Goal: Task Accomplishment & Management: Manage account settings

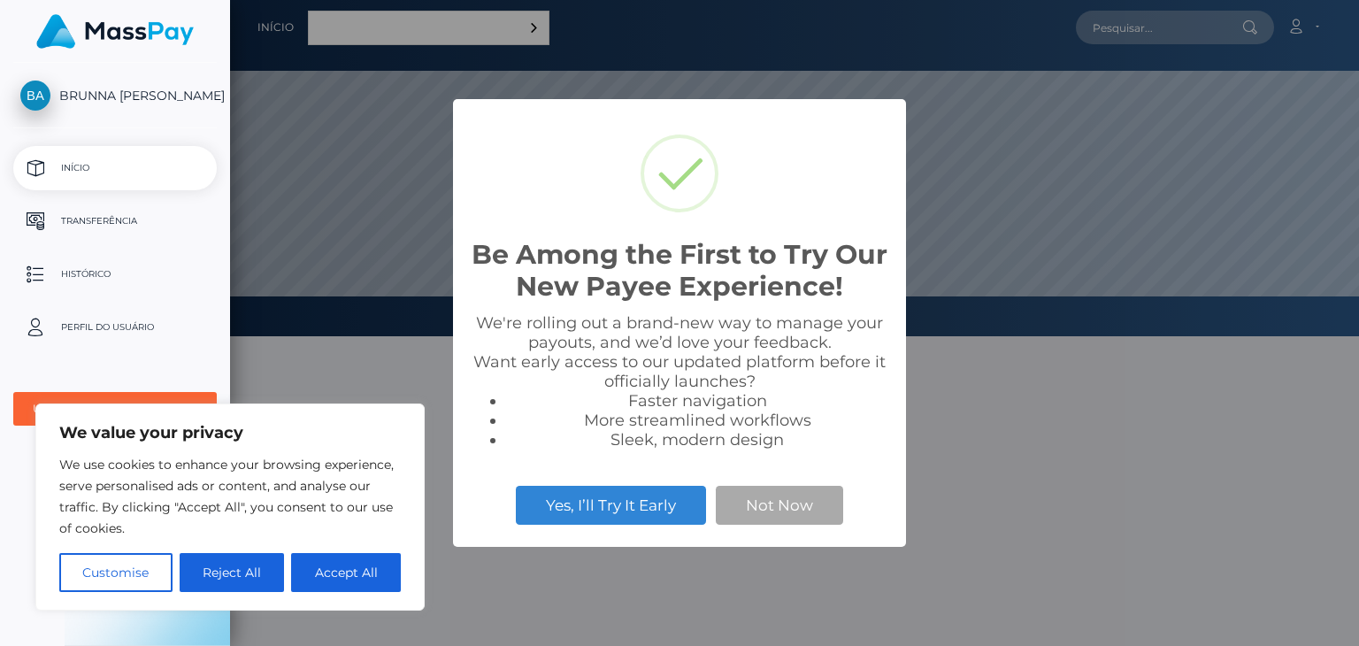
scroll to position [336, 1129]
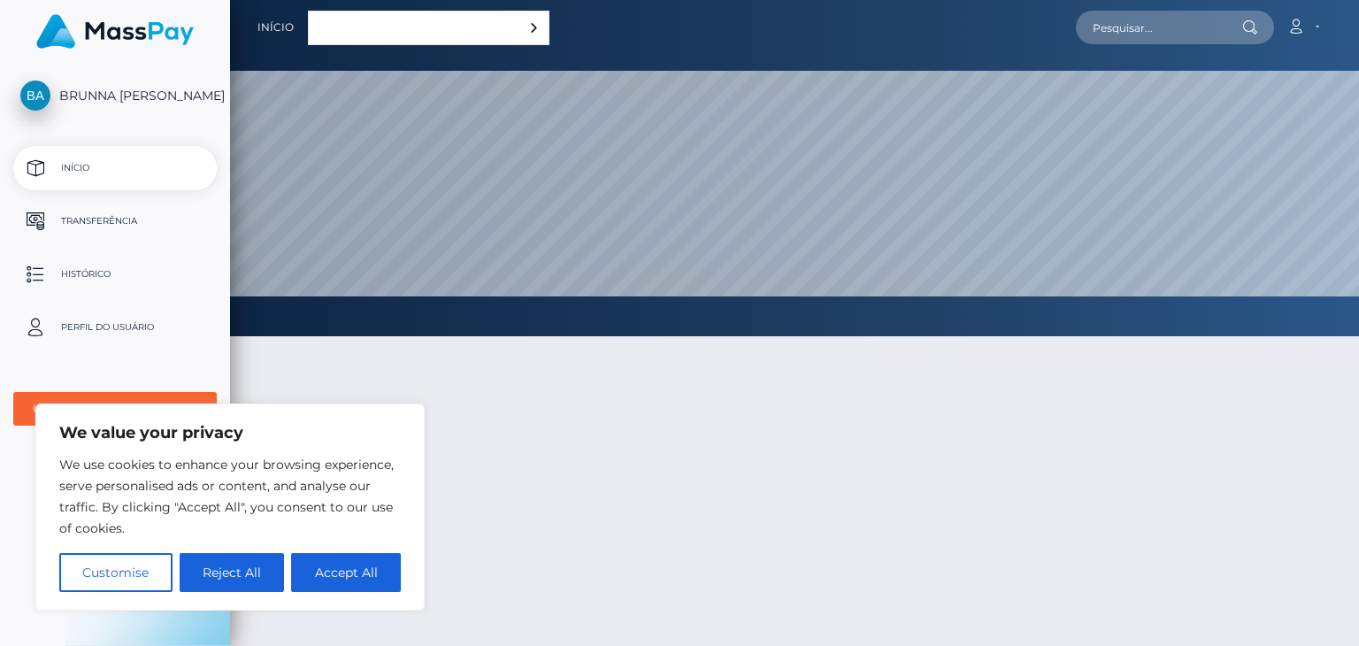
click at [505, 565] on div at bounding box center [794, 578] width 1129 height 537
click at [380, 569] on button "Accept All" at bounding box center [346, 572] width 110 height 39
checkbox input "true"
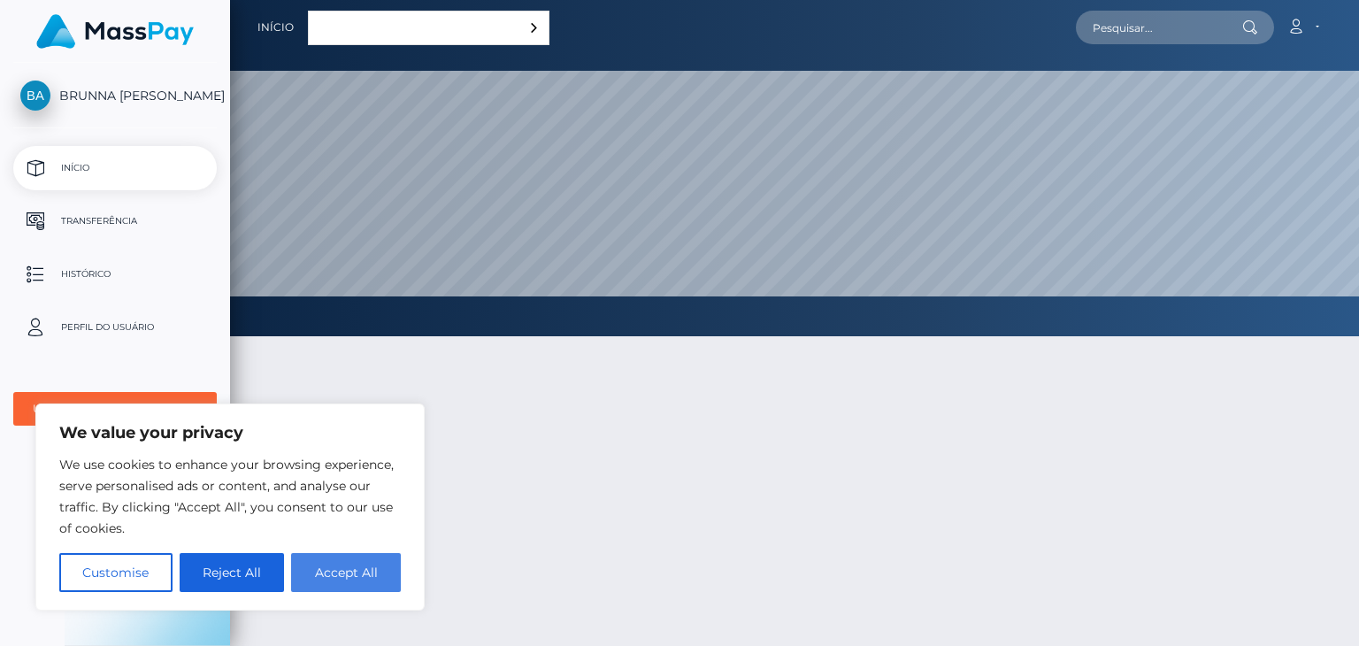
checkbox input "true"
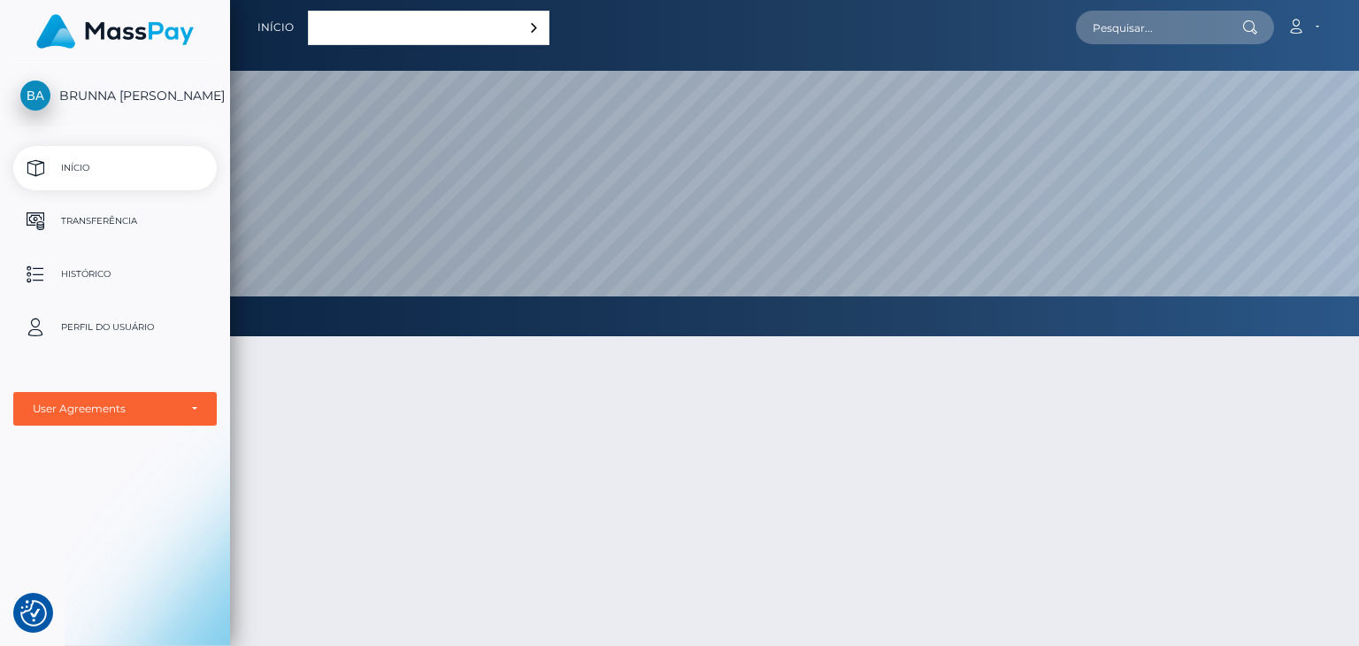
scroll to position [3, 0]
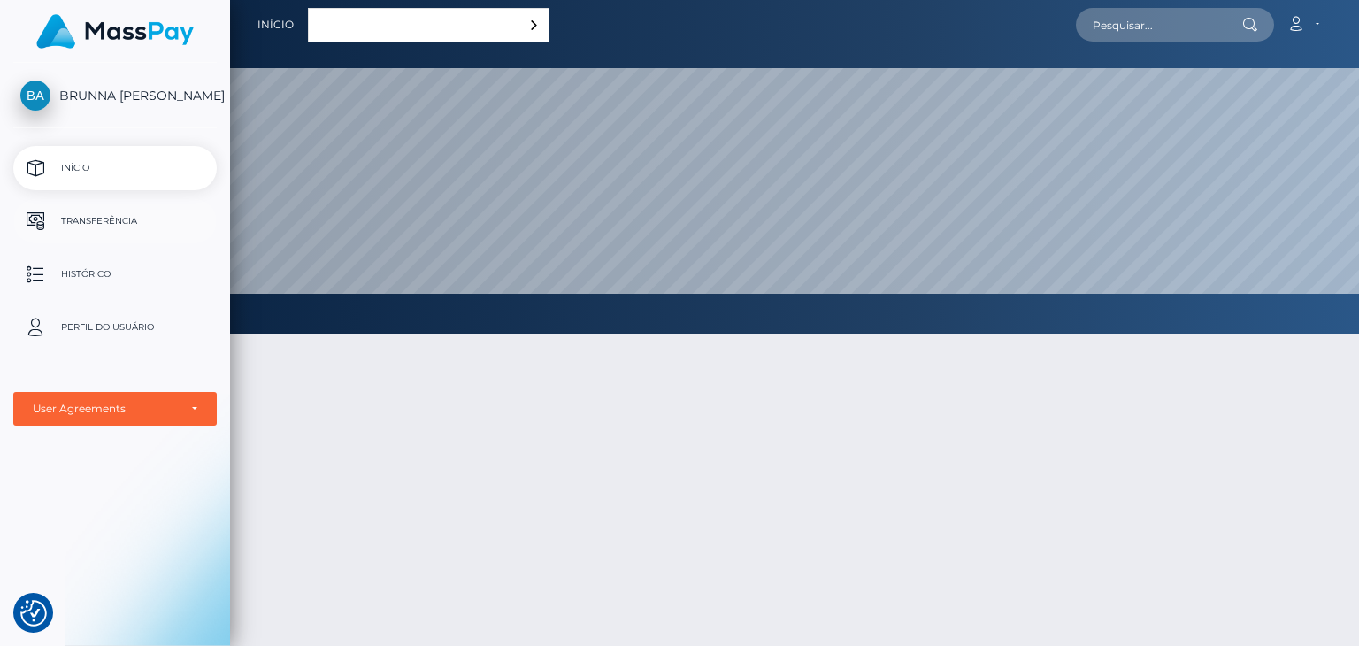
click at [105, 232] on p "Transferência" at bounding box center [114, 221] width 189 height 27
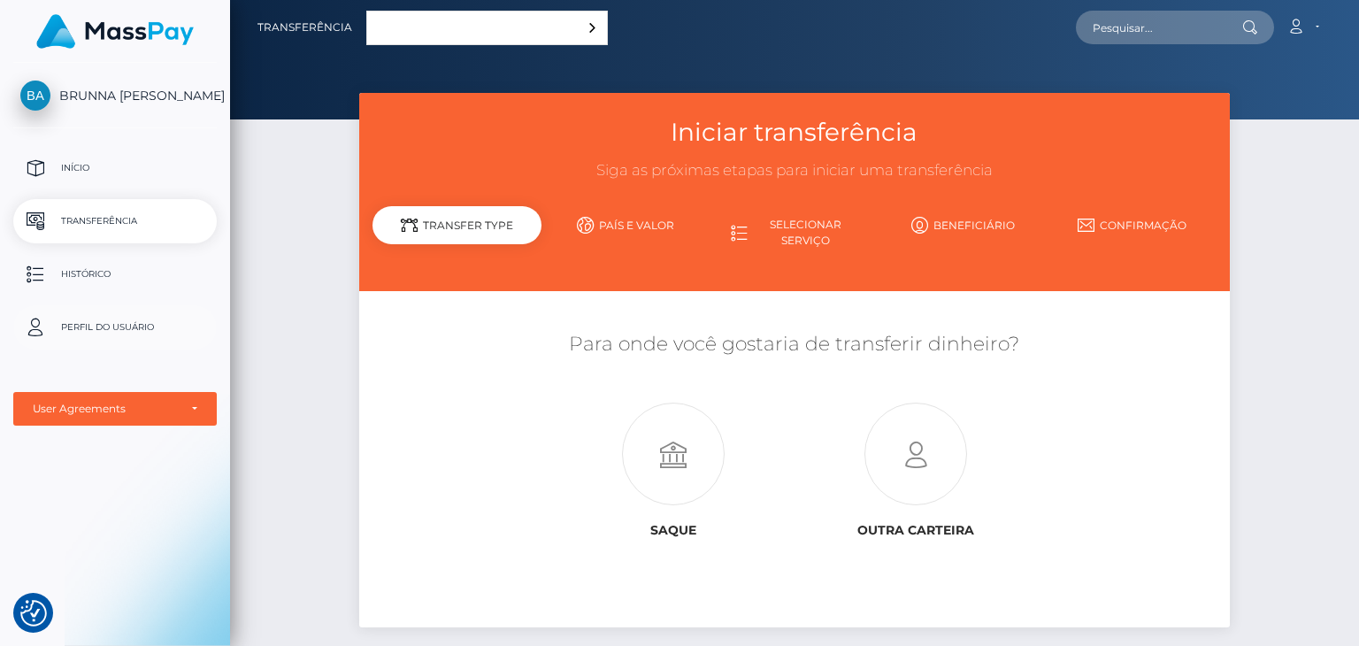
click at [98, 326] on p "Perfil do usuário" at bounding box center [114, 327] width 189 height 27
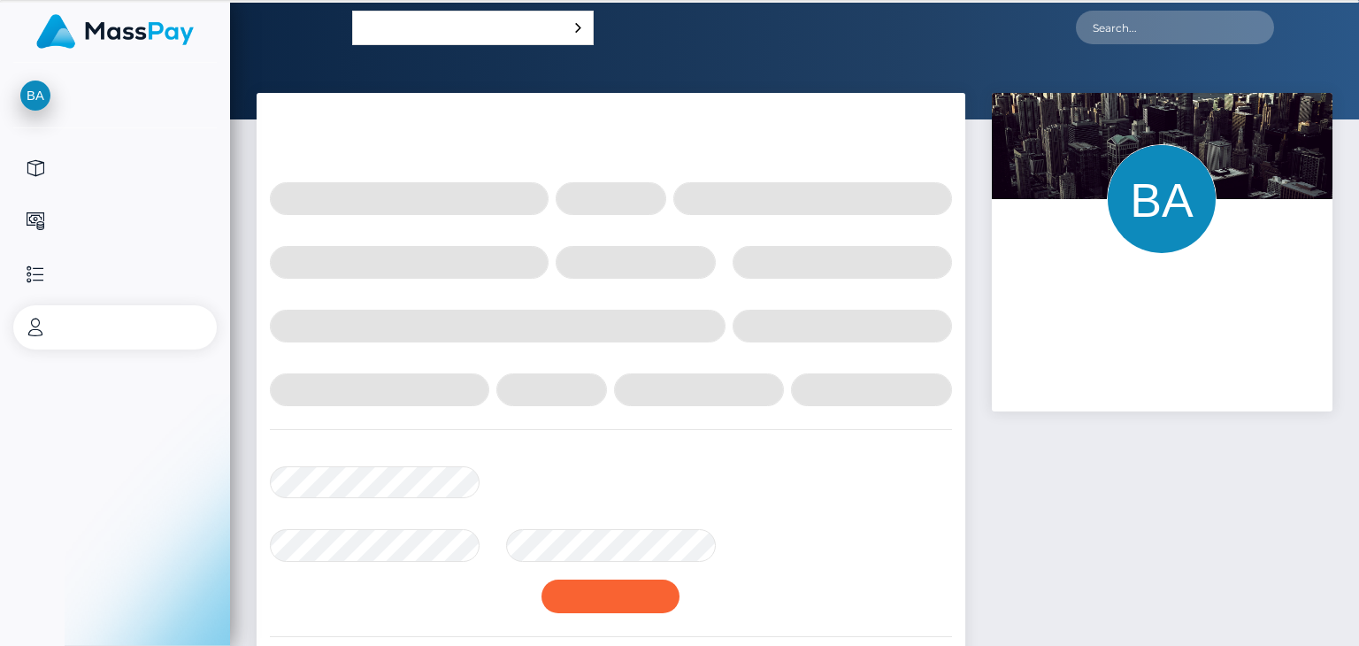
select select
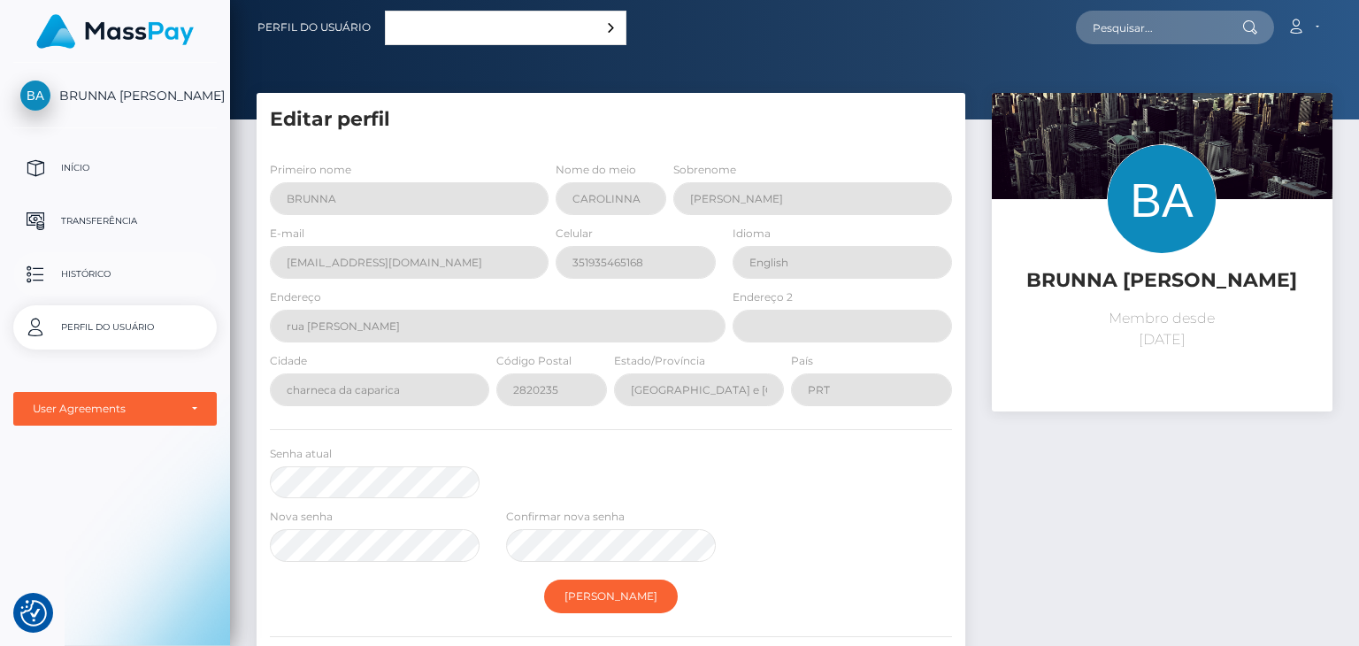
click at [99, 266] on p "Histórico" at bounding box center [114, 274] width 189 height 27
